Goal: Task Accomplishment & Management: Use online tool/utility

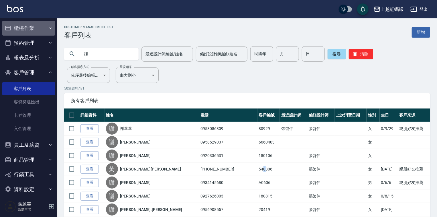
click at [31, 33] on button "櫃檯作業" at bounding box center [28, 28] width 53 height 15
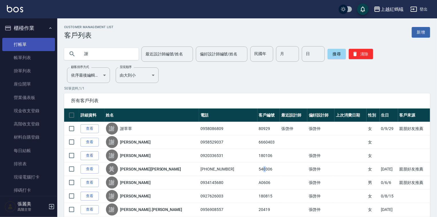
click at [42, 48] on link "打帳單" at bounding box center [28, 44] width 53 height 13
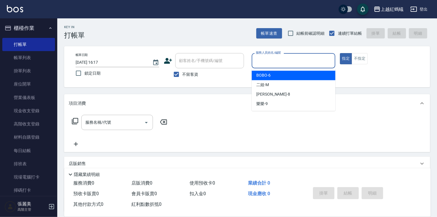
click at [281, 61] on input "服務人員姓名/編號" at bounding box center [293, 61] width 78 height 10
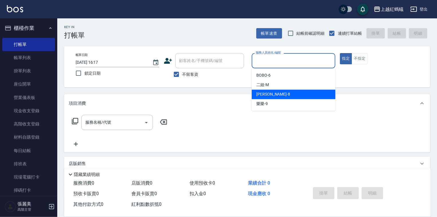
click at [270, 92] on div "[PERSON_NAME] -8" at bounding box center [294, 93] width 84 height 9
type input "[PERSON_NAME]-8"
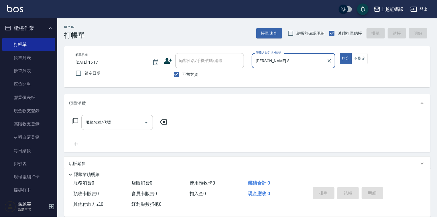
click at [121, 115] on div "服務名稱/代號" at bounding box center [117, 122] width 72 height 15
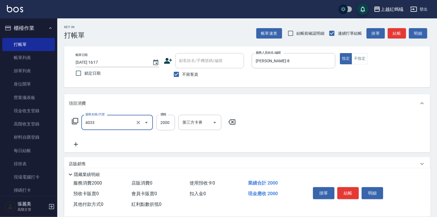
type input "創意挑染(長)(4033)"
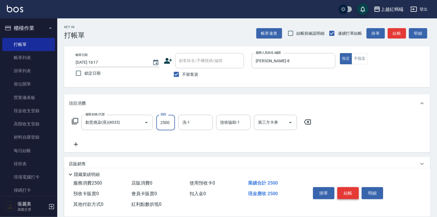
type input "2500"
click at [345, 189] on button "結帳" at bounding box center [347, 193] width 21 height 12
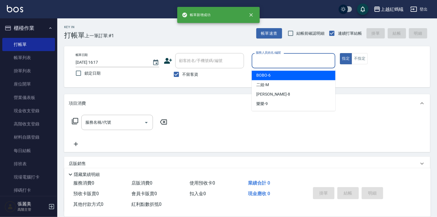
click at [261, 64] on input "服務人員姓名/編號" at bounding box center [293, 61] width 78 height 10
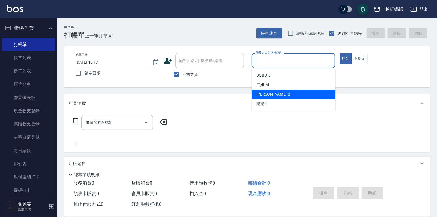
click at [270, 95] on div "[PERSON_NAME] -8" at bounding box center [294, 93] width 84 height 9
type input "[PERSON_NAME]-8"
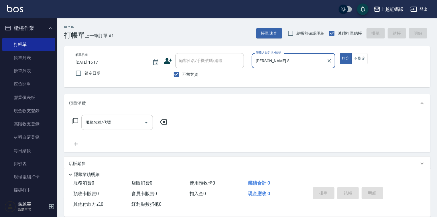
drag, startPoint x: 145, startPoint y: 118, endPoint x: 115, endPoint y: 118, distance: 30.6
click at [134, 118] on div "服務名稱/代號" at bounding box center [117, 122] width 72 height 15
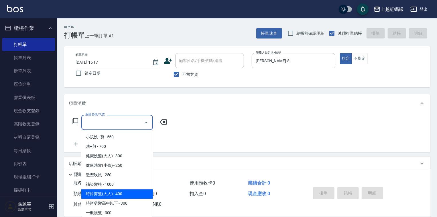
drag, startPoint x: 133, startPoint y: 194, endPoint x: 140, endPoint y: 192, distance: 7.0
click at [134, 193] on span "時尚剪髮(大人) - 400" at bounding box center [117, 193] width 72 height 9
type input "時尚剪髮(大人)(301)"
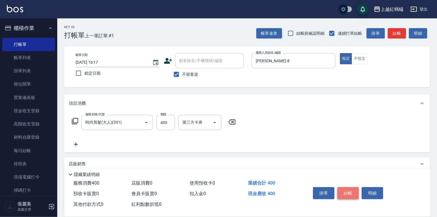
click at [352, 189] on button "結帳" at bounding box center [347, 193] width 21 height 12
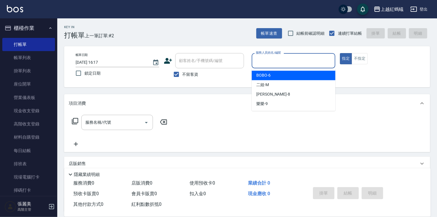
click at [277, 60] on input "服務人員姓名/編號" at bounding box center [293, 61] width 78 height 10
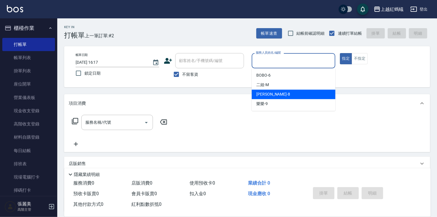
click at [276, 95] on div "[PERSON_NAME] -8" at bounding box center [294, 93] width 84 height 9
type input "[PERSON_NAME]-8"
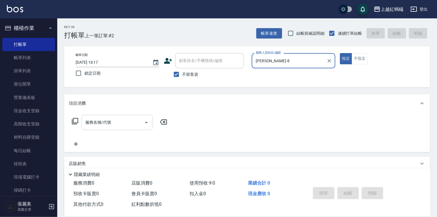
click at [122, 121] on input "服務名稱/代號" at bounding box center [113, 122] width 58 height 10
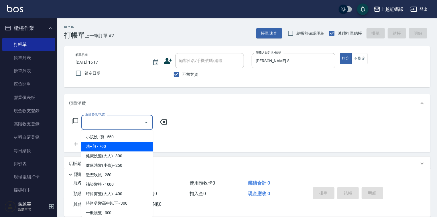
click at [102, 145] on span "洗+剪 - 700" at bounding box center [117, 146] width 72 height 9
type input "洗+剪(200)"
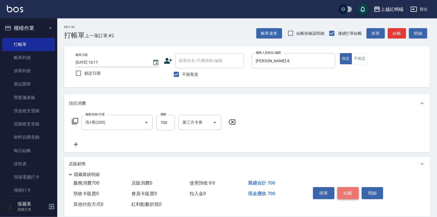
click at [343, 191] on button "結帳" at bounding box center [347, 193] width 21 height 12
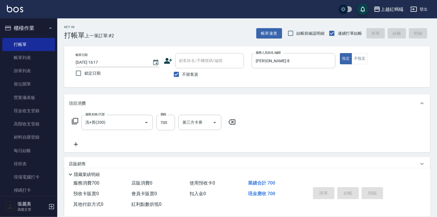
type input "[DATE] 16:18"
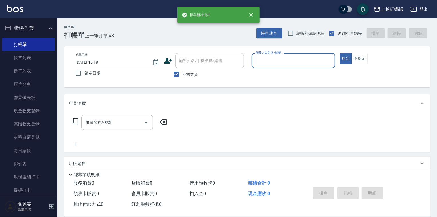
click at [276, 59] on input "服務人員姓名/編號" at bounding box center [293, 61] width 78 height 10
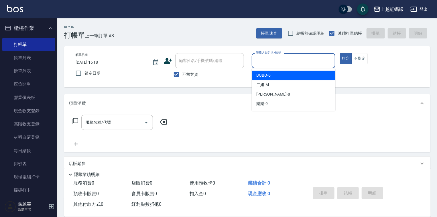
click at [276, 76] on div "BOBO -6" at bounding box center [294, 74] width 84 height 9
type input "BOBO-6"
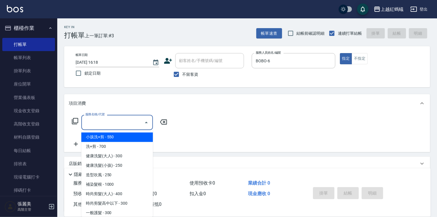
drag, startPoint x: 132, startPoint y: 118, endPoint x: 133, endPoint y: 125, distance: 7.8
click at [132, 118] on input "服務名稱/代號" at bounding box center [113, 122] width 58 height 10
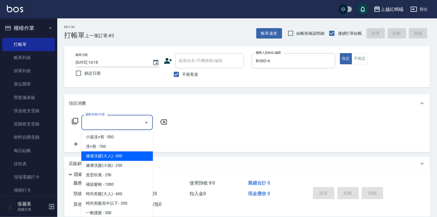
drag, startPoint x: 129, startPoint y: 155, endPoint x: 163, endPoint y: 158, distance: 34.5
click at [129, 156] on span "健康洗髮(大人) - 300" at bounding box center [117, 155] width 72 height 9
type input "健康洗髮(大人)(201)"
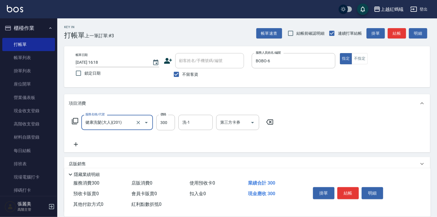
drag, startPoint x: 355, startPoint y: 191, endPoint x: 351, endPoint y: 186, distance: 6.8
click at [355, 191] on button "結帳" at bounding box center [347, 193] width 21 height 12
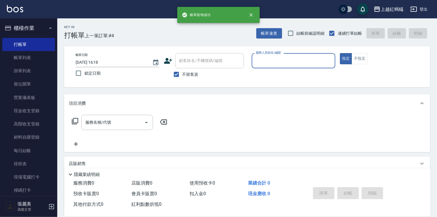
click at [275, 66] on div "服務人員姓名/編號" at bounding box center [294, 60] width 84 height 15
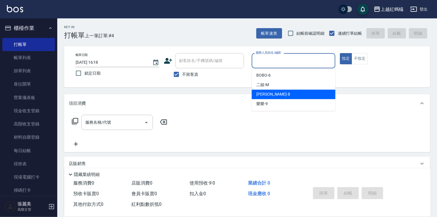
click at [285, 93] on div "[PERSON_NAME] -8" at bounding box center [294, 93] width 84 height 9
type input "[PERSON_NAME]-8"
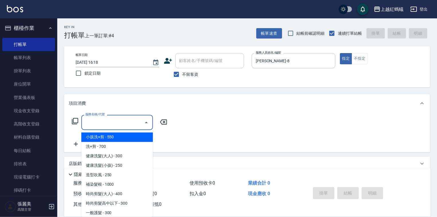
click at [112, 118] on input "服務名稱/代號" at bounding box center [113, 122] width 58 height 10
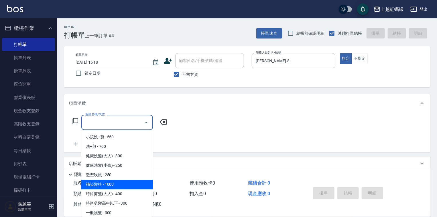
click at [89, 185] on span "補染髮根 - 1000" at bounding box center [117, 184] width 72 height 9
type input "補染髮根(204)"
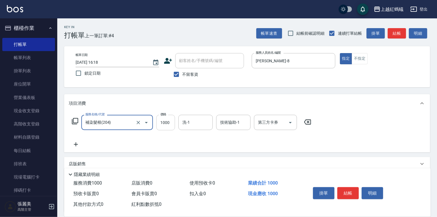
click at [166, 127] on input "1000" at bounding box center [165, 122] width 19 height 15
type input "1200"
click at [347, 193] on button "結帳" at bounding box center [347, 193] width 21 height 12
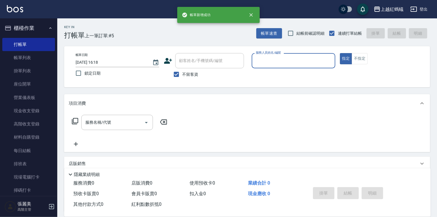
click at [271, 62] on input "服務人員姓名/編號" at bounding box center [293, 61] width 78 height 10
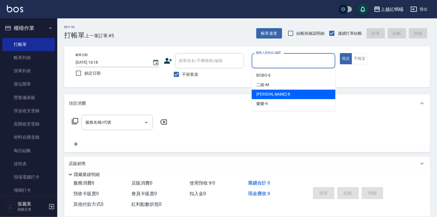
click at [272, 94] on div "[PERSON_NAME] -8" at bounding box center [294, 93] width 84 height 9
type input "[PERSON_NAME]-8"
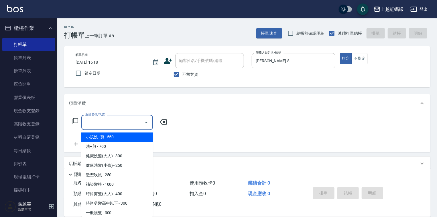
click at [117, 120] on input "服務名稱/代號" at bounding box center [113, 122] width 58 height 10
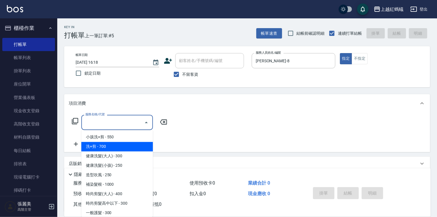
drag, startPoint x: 101, startPoint y: 147, endPoint x: 180, endPoint y: 158, distance: 80.6
click at [101, 147] on span "洗+剪 - 700" at bounding box center [117, 146] width 72 height 9
type input "洗+剪(200)"
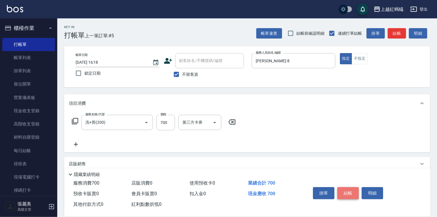
click at [351, 193] on button "結帳" at bounding box center [347, 193] width 21 height 12
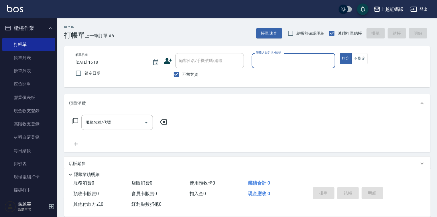
click at [286, 64] on input "服務人員姓名/編號" at bounding box center [293, 61] width 78 height 10
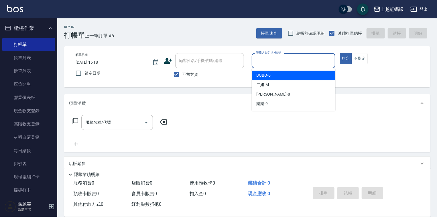
click at [278, 76] on div "BOBO -6" at bounding box center [294, 74] width 84 height 9
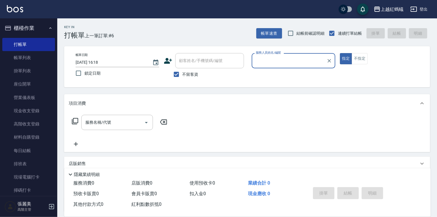
type input "BOBO-6"
click at [125, 117] on div "服務名稱/代號" at bounding box center [117, 122] width 72 height 15
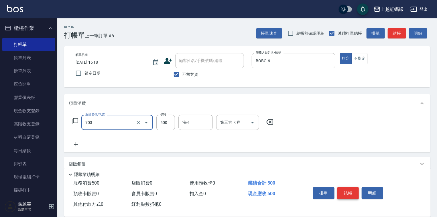
type input "[PERSON_NAME]兩段頭皮養護(703)"
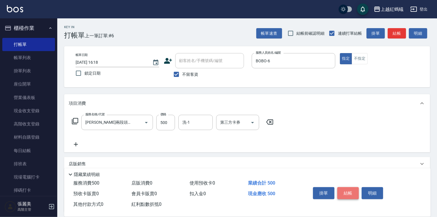
click at [345, 191] on button "結帳" at bounding box center [347, 193] width 21 height 12
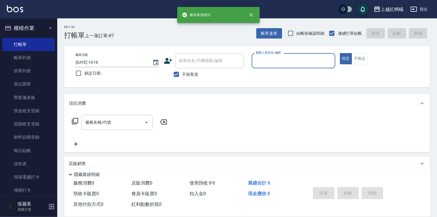
click at [291, 62] on input "服務人員姓名/編號" at bounding box center [293, 61] width 78 height 10
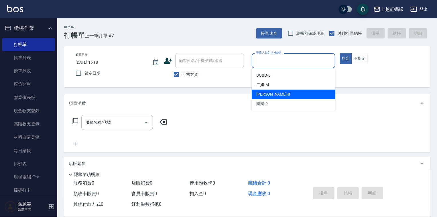
click at [269, 92] on div "[PERSON_NAME] -8" at bounding box center [294, 93] width 84 height 9
type input "[PERSON_NAME]-8"
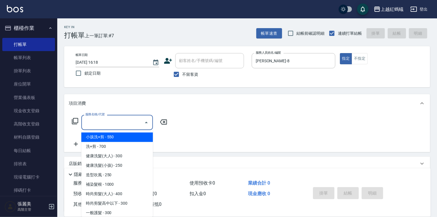
click at [127, 118] on input "服務名稱/代號" at bounding box center [113, 122] width 58 height 10
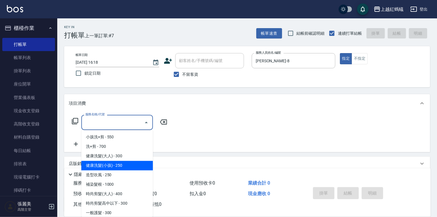
click at [118, 165] on span "健康洗髮(小孩) - 250" at bounding box center [117, 165] width 72 height 9
type input "健康洗髮(小孩)(202)"
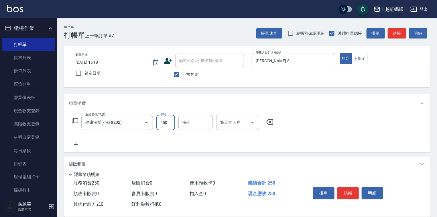
click at [163, 123] on input "250" at bounding box center [165, 122] width 19 height 15
type input "200"
click at [346, 192] on button "結帳" at bounding box center [347, 193] width 21 height 12
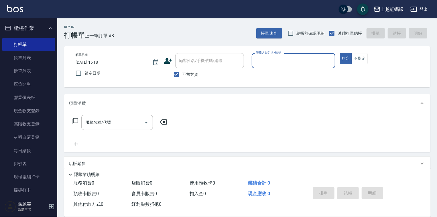
click at [266, 56] on input "服務人員姓名/編號" at bounding box center [293, 61] width 78 height 10
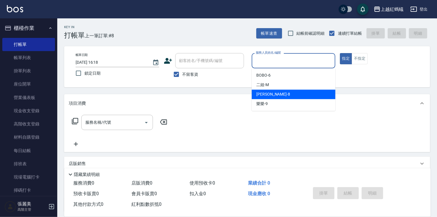
click at [275, 96] on div "[PERSON_NAME] -8" at bounding box center [294, 93] width 84 height 9
type input "[PERSON_NAME]-8"
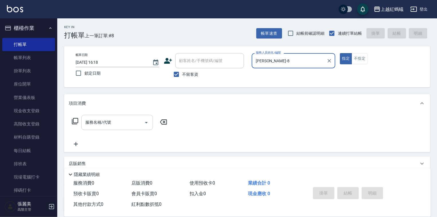
click at [119, 125] on input "服務名稱/代號" at bounding box center [113, 122] width 58 height 10
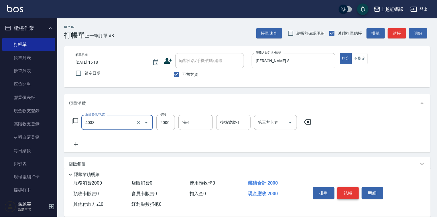
type input "創意挑染(長)(4033)"
click at [342, 192] on button "結帳" at bounding box center [347, 193] width 21 height 12
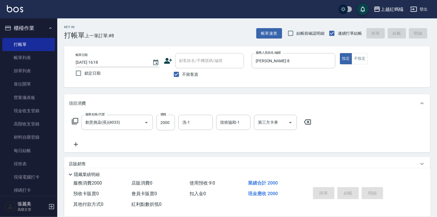
type input "[DATE] 16:19"
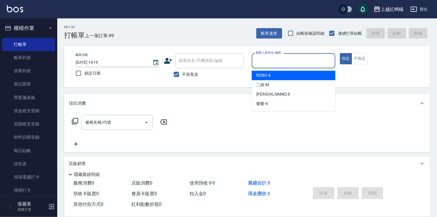
click at [267, 57] on input "服務人員姓名/編號" at bounding box center [293, 61] width 78 height 10
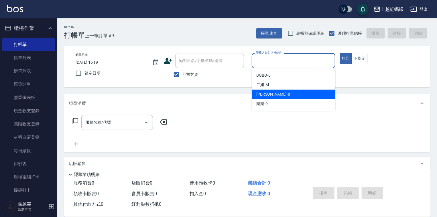
click at [285, 93] on div "[PERSON_NAME] -8" at bounding box center [294, 93] width 84 height 9
type input "[PERSON_NAME]-8"
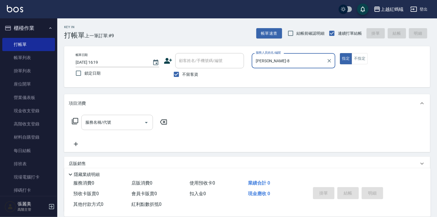
click at [119, 125] on input "服務名稱/代號" at bounding box center [113, 122] width 58 height 10
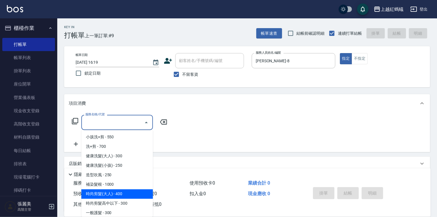
click at [125, 190] on span "時尚剪髮(大人) - 400" at bounding box center [117, 193] width 72 height 9
type input "時尚剪髮(大人)(301)"
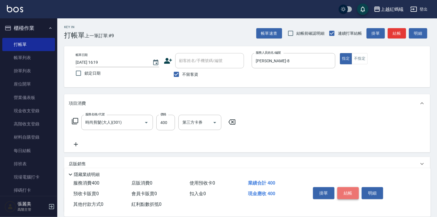
click at [345, 193] on button "結帳" at bounding box center [347, 193] width 21 height 12
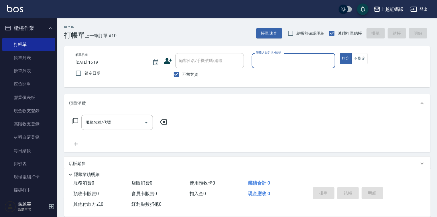
click at [272, 62] on input "服務人員姓名/編號" at bounding box center [293, 61] width 78 height 10
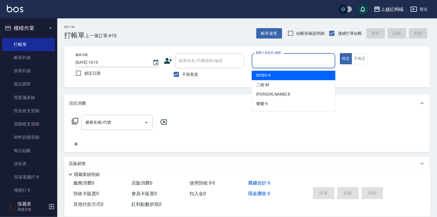
click at [272, 75] on div "BOBO -6" at bounding box center [294, 74] width 84 height 9
type input "BOBO-6"
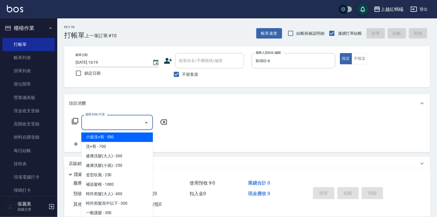
click at [108, 124] on input "服務名稱/代號" at bounding box center [113, 122] width 58 height 10
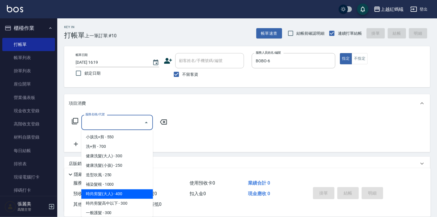
click at [127, 190] on span "時尚剪髮(大人) - 400" at bounding box center [117, 193] width 72 height 9
type input "時尚剪髮(大人)(301)"
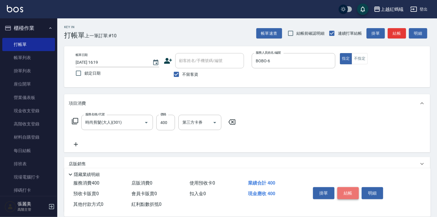
click at [352, 189] on button "結帳" at bounding box center [347, 193] width 21 height 12
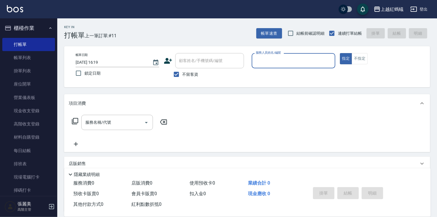
click at [276, 57] on input "服務人員姓名/編號" at bounding box center [293, 61] width 78 height 10
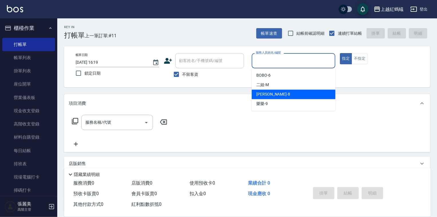
click at [275, 96] on div "[PERSON_NAME] -8" at bounding box center [294, 93] width 84 height 9
type input "[PERSON_NAME]-8"
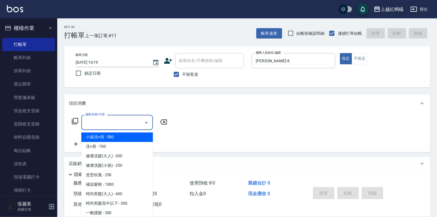
click at [115, 119] on input "服務名稱/代號" at bounding box center [113, 122] width 58 height 10
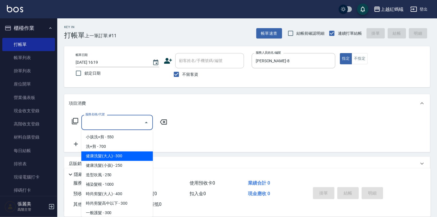
click at [132, 153] on span "健康洗髮(大人) - 300" at bounding box center [117, 155] width 72 height 9
type input "健康洗髮(大人)(201)"
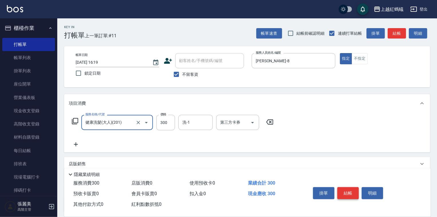
click at [349, 192] on button "結帳" at bounding box center [347, 193] width 21 height 12
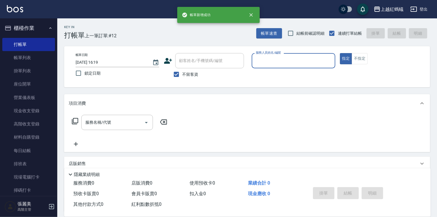
drag, startPoint x: 276, startPoint y: 62, endPoint x: 274, endPoint y: 65, distance: 4.1
click at [276, 62] on input "服務人員姓名/編號" at bounding box center [293, 61] width 78 height 10
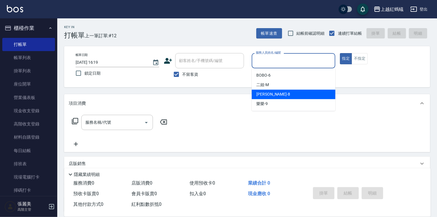
click at [276, 96] on div "[PERSON_NAME] -8" at bounding box center [294, 93] width 84 height 9
type input "[PERSON_NAME]-8"
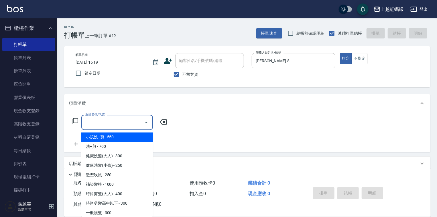
click at [129, 123] on input "服務名稱/代號" at bounding box center [113, 122] width 58 height 10
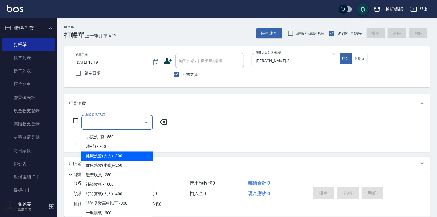
click at [127, 154] on span "健康洗髮(大人) - 300" at bounding box center [117, 155] width 72 height 9
type input "健康洗髮(大人)(201)"
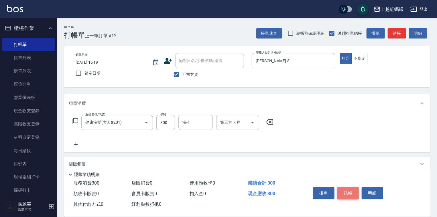
click at [340, 191] on button "結帳" at bounding box center [347, 193] width 21 height 12
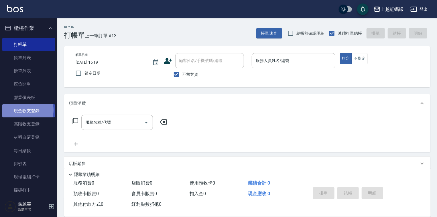
click at [27, 110] on link "現金收支登錄" at bounding box center [28, 110] width 53 height 13
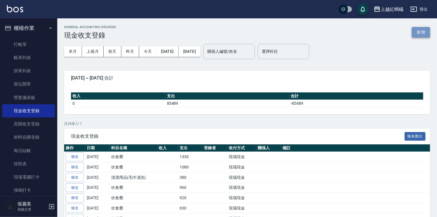
click at [425, 33] on button "新增" at bounding box center [421, 32] width 18 height 11
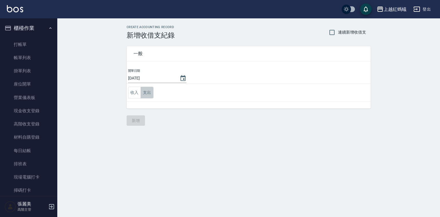
click at [145, 93] on button "支出" at bounding box center [147, 92] width 13 height 12
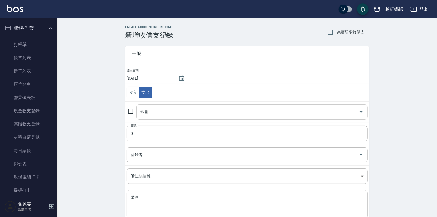
click at [148, 109] on input "科目" at bounding box center [248, 112] width 218 height 10
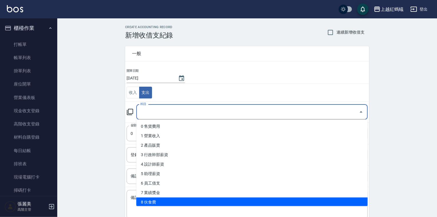
click at [160, 203] on li "8 伙食費" at bounding box center [251, 201] width 231 height 9
type input "8 伙食費"
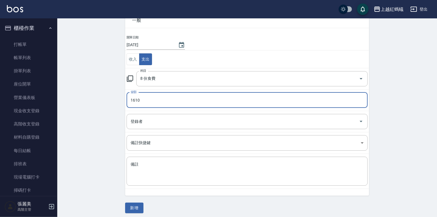
scroll to position [36, 0]
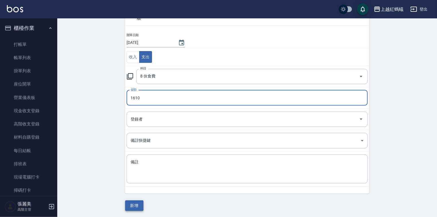
type input "1610"
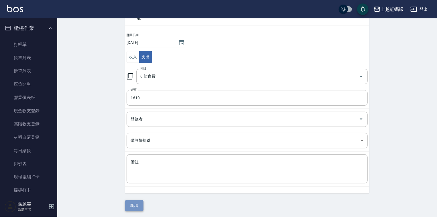
click at [132, 202] on button "新增" at bounding box center [134, 205] width 18 height 11
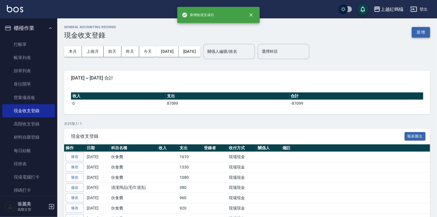
click at [424, 29] on button "新增" at bounding box center [421, 32] width 18 height 11
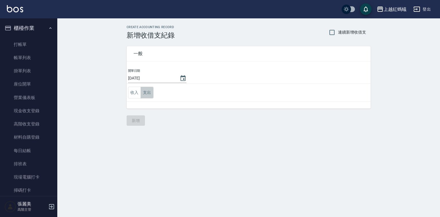
click at [148, 95] on button "支出" at bounding box center [147, 92] width 13 height 12
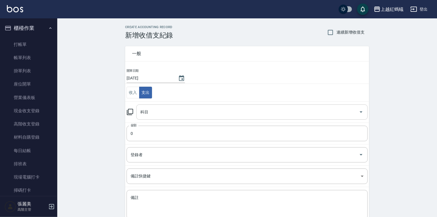
click at [149, 105] on div "科目" at bounding box center [251, 111] width 231 height 15
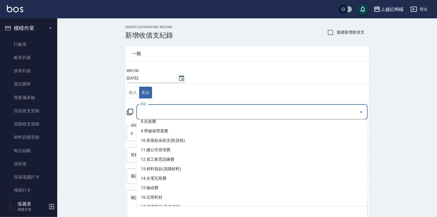
scroll to position [115, 0]
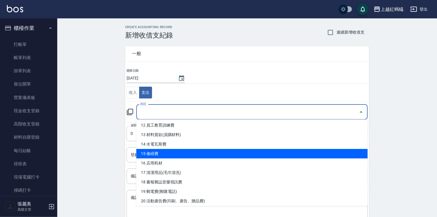
click at [162, 155] on li "15 修繕費" at bounding box center [251, 153] width 231 height 9
type input "15 修繕費"
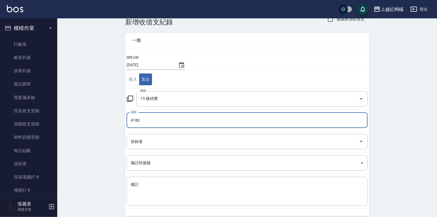
scroll to position [36, 0]
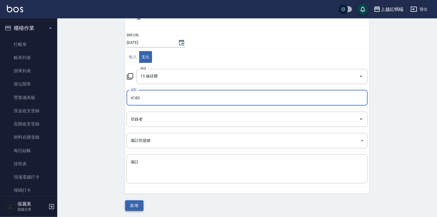
type input "4180"
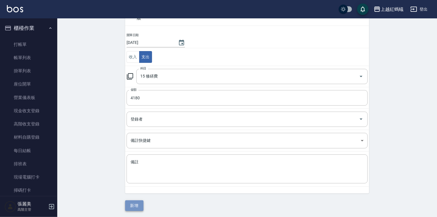
click at [135, 205] on button "新增" at bounding box center [134, 205] width 18 height 11
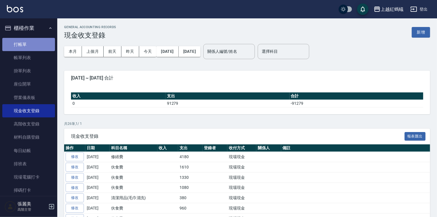
click at [32, 43] on link "打帳單" at bounding box center [28, 44] width 53 height 13
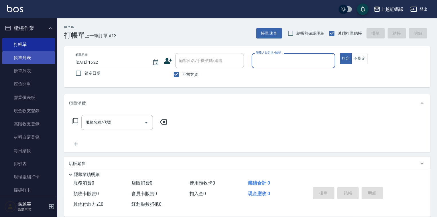
click at [36, 59] on link "帳單列表" at bounding box center [28, 57] width 53 height 13
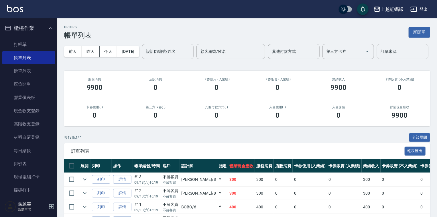
click at [142, 59] on div "設計師編號/姓名" at bounding box center [168, 51] width 52 height 15
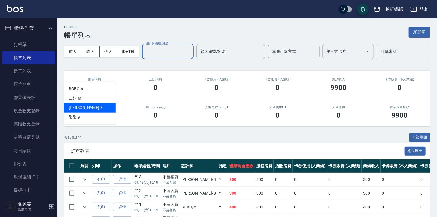
click at [90, 108] on div "[PERSON_NAME] -8" at bounding box center [90, 107] width 52 height 9
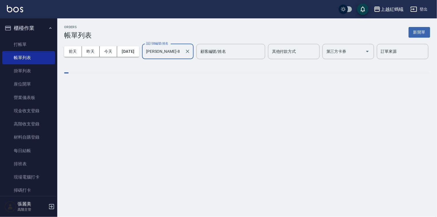
type input "[PERSON_NAME]-8"
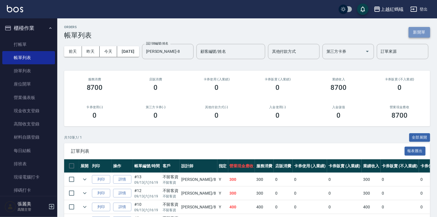
click at [422, 35] on button "新開單" at bounding box center [419, 32] width 21 height 11
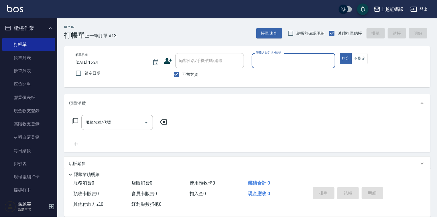
click at [285, 61] on input "服務人員姓名/編號" at bounding box center [293, 61] width 78 height 10
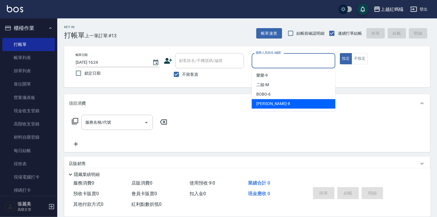
click at [271, 102] on div "[PERSON_NAME] -8" at bounding box center [294, 103] width 84 height 9
type input "[PERSON_NAME]-8"
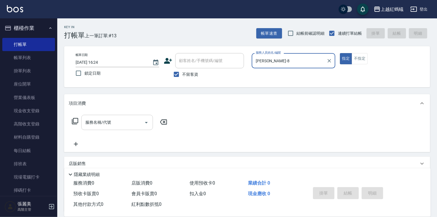
click at [122, 123] on input "服務名稱/代號" at bounding box center [113, 122] width 58 height 10
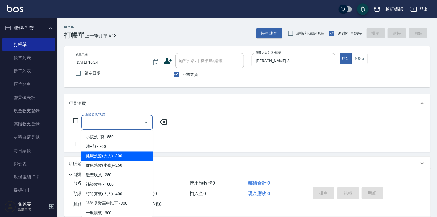
click at [126, 155] on span "健康洗髮(大人) - 300" at bounding box center [117, 155] width 72 height 9
type input "健康洗髮(大人)(201)"
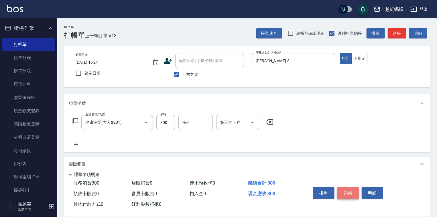
click at [348, 192] on button "結帳" at bounding box center [347, 193] width 21 height 12
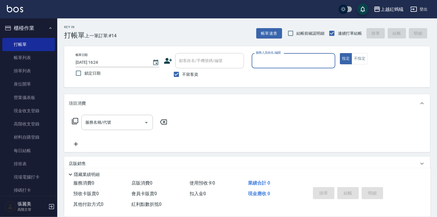
click at [291, 64] on input "服務人員姓名/編號" at bounding box center [293, 61] width 78 height 10
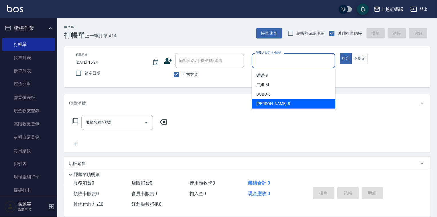
click at [268, 101] on div "[PERSON_NAME] -8" at bounding box center [294, 103] width 84 height 9
type input "[PERSON_NAME]-8"
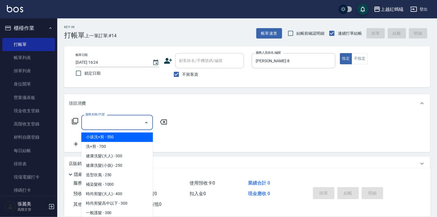
click at [139, 120] on input "服務名稱/代號" at bounding box center [113, 122] width 58 height 10
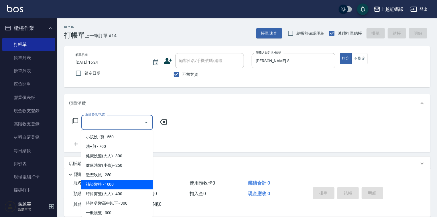
click at [115, 181] on span "補染髮根 - 1000" at bounding box center [117, 184] width 72 height 9
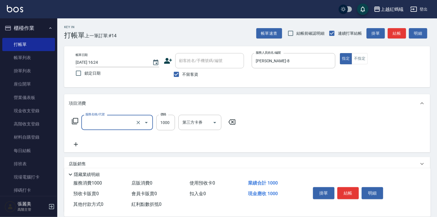
type input "補染髮根(204)"
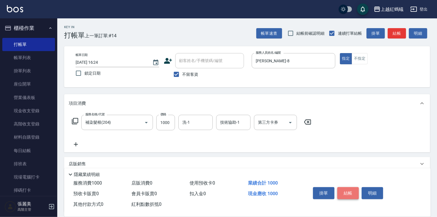
click at [346, 191] on button "結帳" at bounding box center [347, 193] width 21 height 12
type input "[DATE] 16:28"
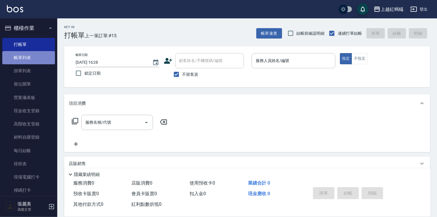
click at [49, 60] on link "帳單列表" at bounding box center [28, 57] width 53 height 13
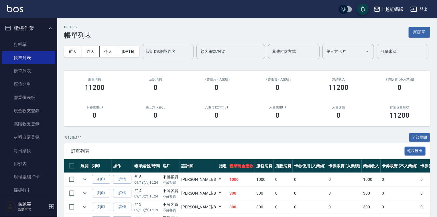
click at [145, 56] on input "設計師編號/姓名" at bounding box center [168, 51] width 46 height 10
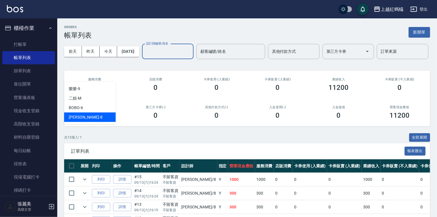
click at [96, 118] on div "[PERSON_NAME] -8" at bounding box center [90, 116] width 52 height 9
type input "[PERSON_NAME]-8"
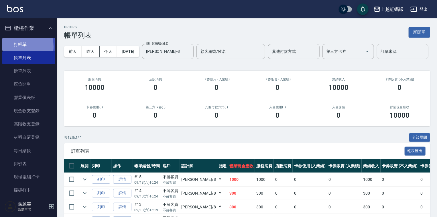
click at [14, 46] on link "打帳單" at bounding box center [28, 44] width 53 height 13
